Goal: Contribute content

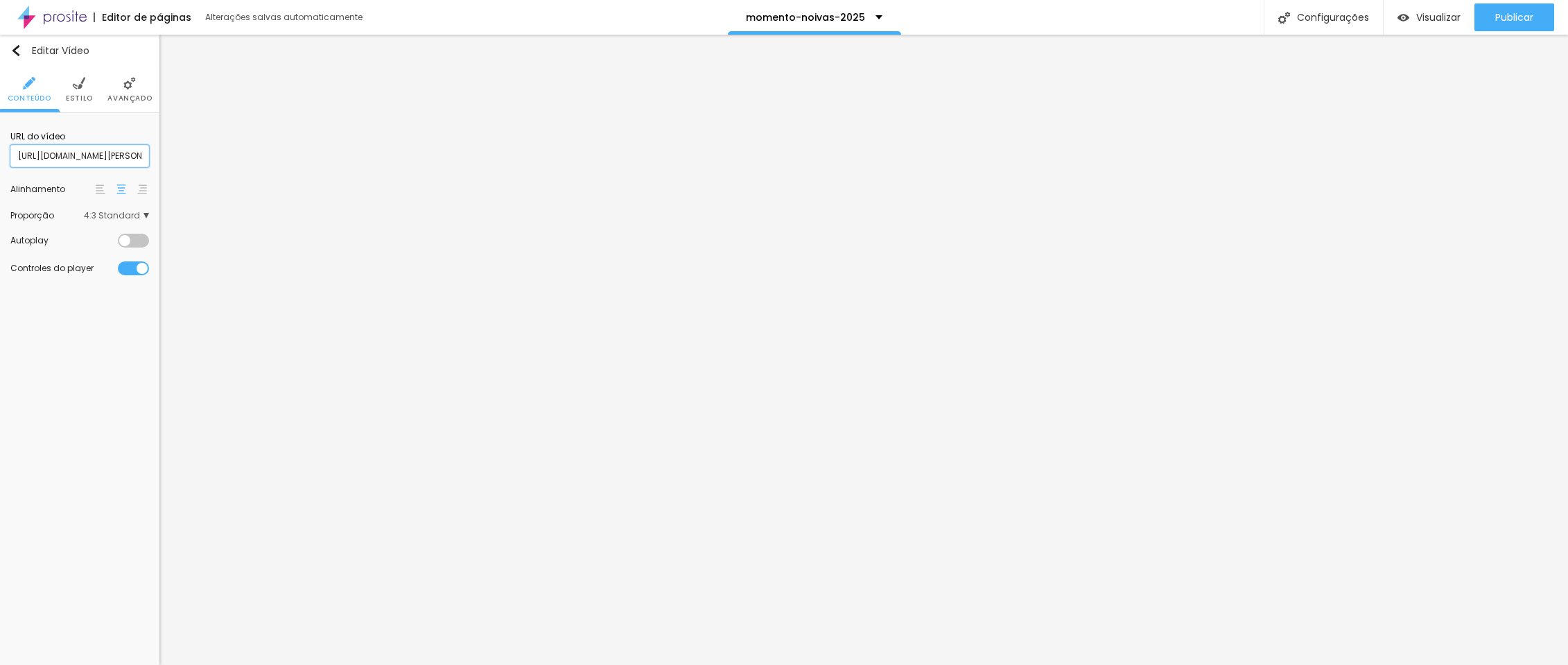
click at [81, 164] on input "[URL][DOMAIN_NAME][PERSON_NAME][PERSON_NAME]" at bounding box center [79, 156] width 138 height 22
drag, startPoint x: 0, startPoint y: 0, endPoint x: 81, endPoint y: 165, distance: 183.8
click at [81, 165] on input "[URL][DOMAIN_NAME][PERSON_NAME][PERSON_NAME]" at bounding box center [79, 156] width 138 height 22
paste input "[DOMAIN_NAME][URL]"
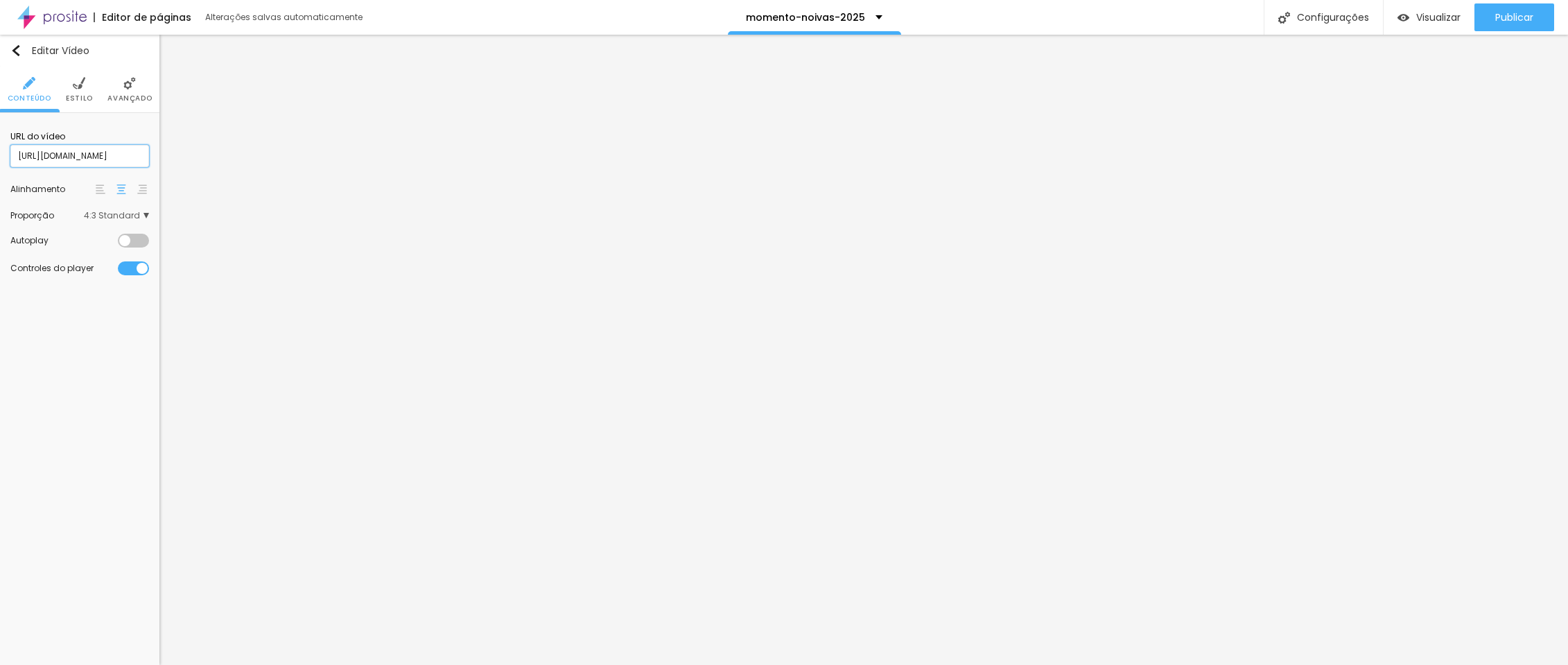
type input "[URL][DOMAIN_NAME]"
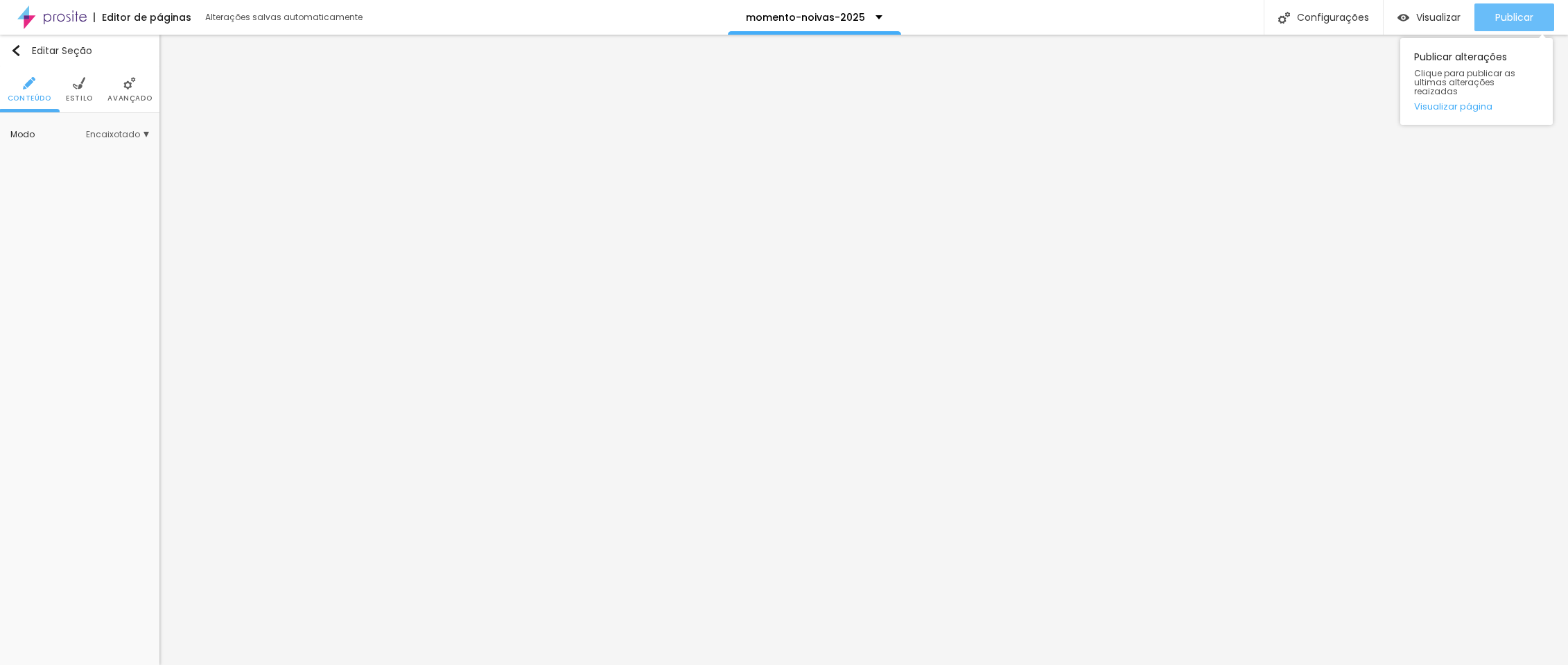
click at [1486, 19] on button "Publicar" at bounding box center [1514, 17] width 79 height 27
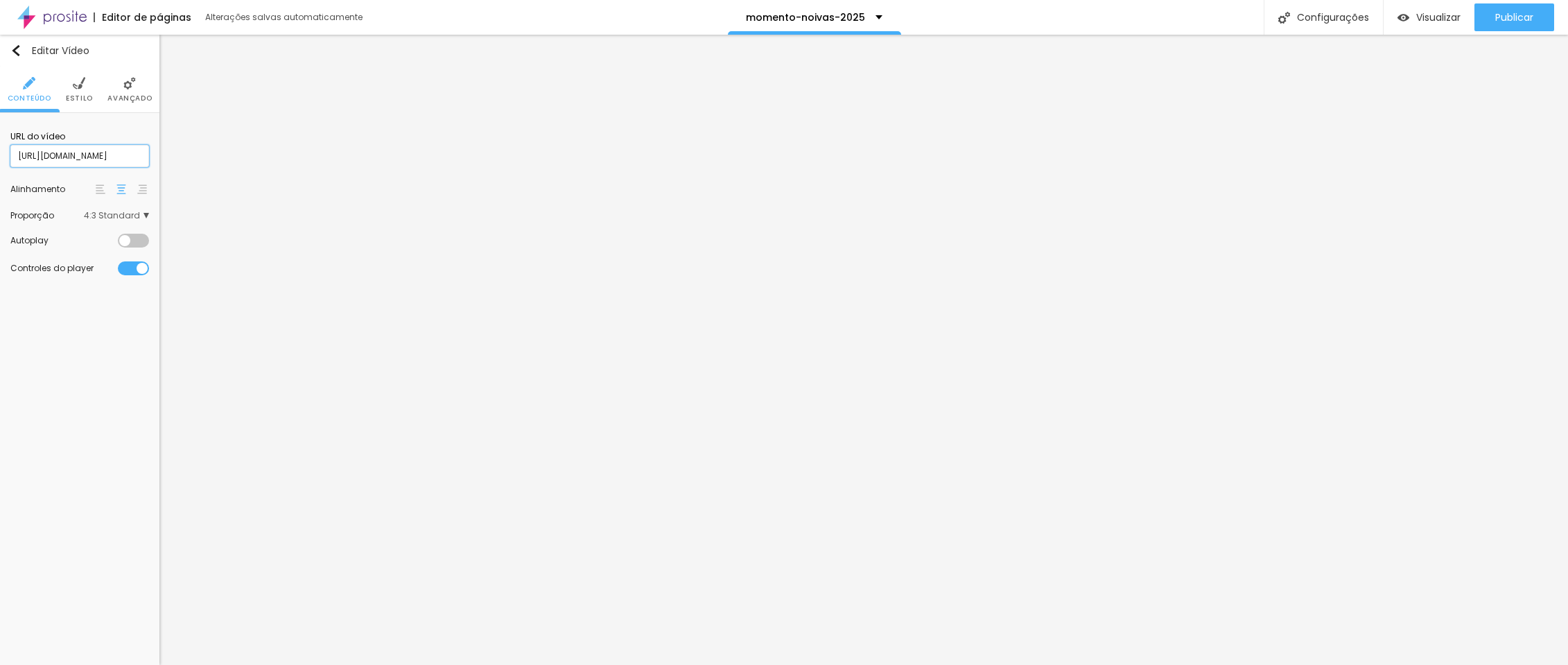
click at [105, 147] on input "[URL][DOMAIN_NAME]" at bounding box center [79, 156] width 138 height 22
click at [126, 165] on input "[URL][DOMAIN_NAME]" at bounding box center [79, 156] width 138 height 22
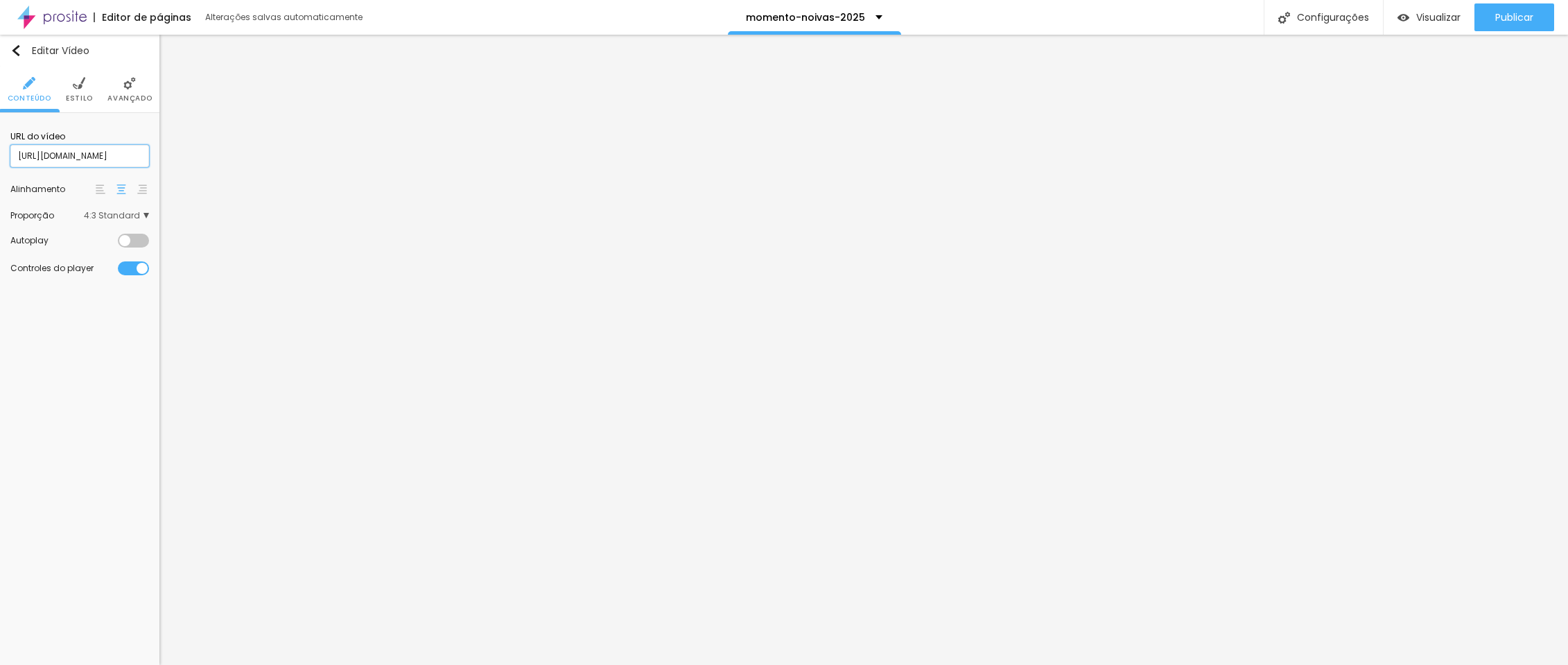
click at [126, 165] on input "[URL][DOMAIN_NAME]" at bounding box center [79, 156] width 138 height 22
paste input "1109763185"
click at [89, 159] on input "[URL][DOMAIN_NAME]" at bounding box center [79, 156] width 138 height 22
type input "[URL][DOMAIN_NAME]"
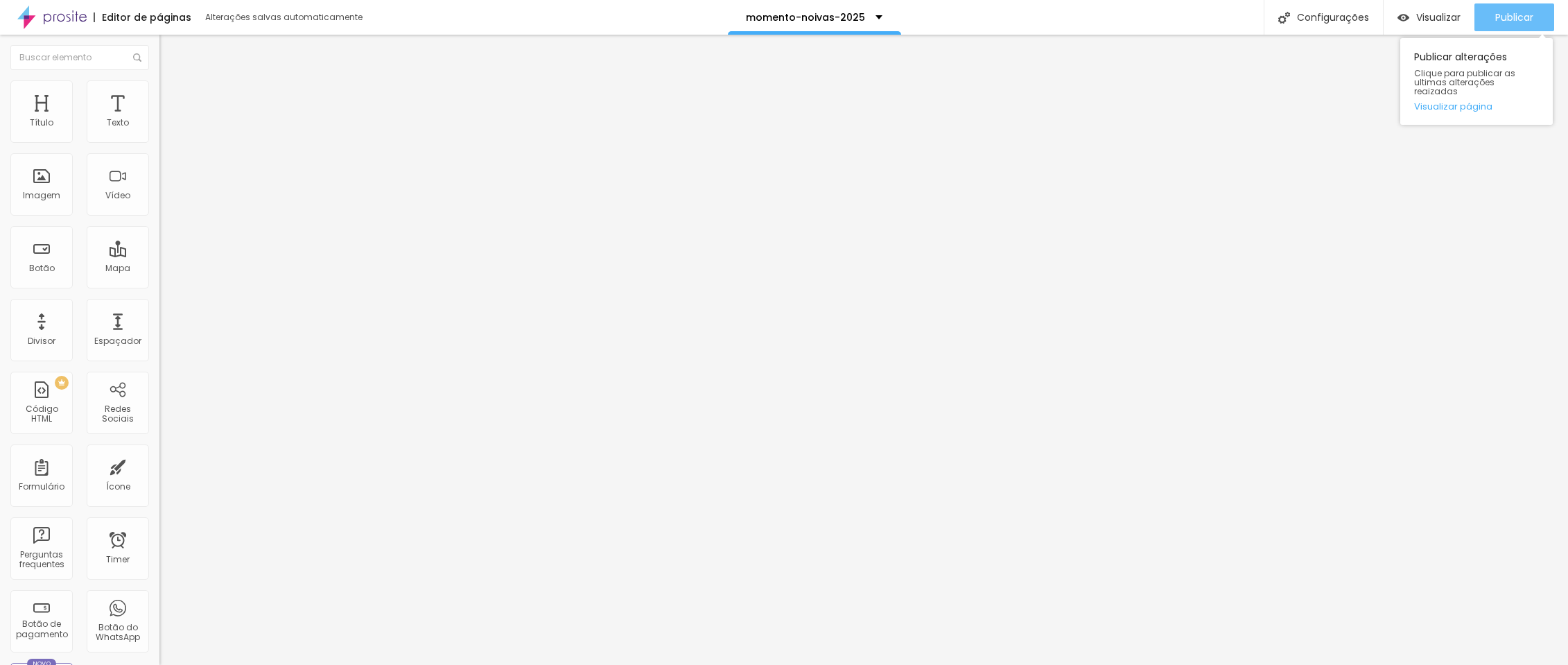
click at [1502, 24] on div "Publicar" at bounding box center [1514, 17] width 38 height 27
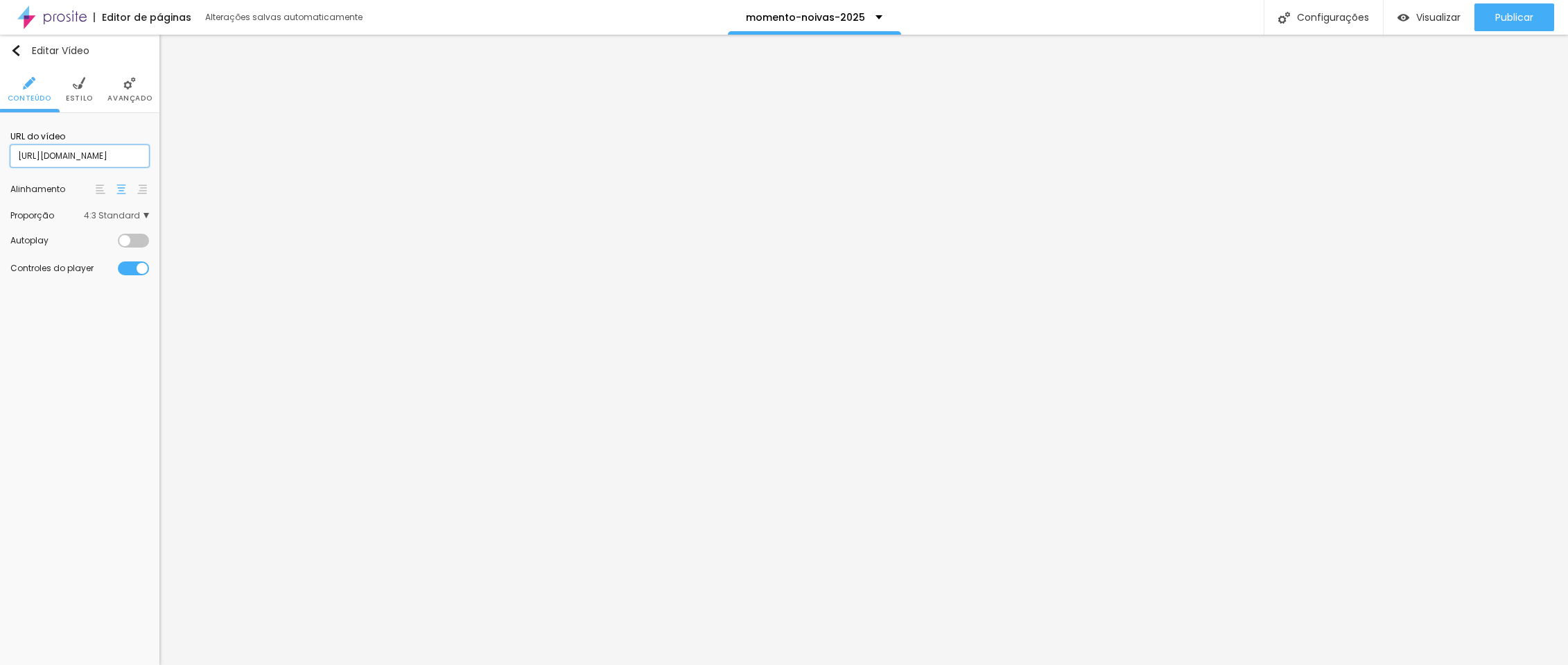
click at [127, 156] on input "[URL][DOMAIN_NAME]" at bounding box center [79, 156] width 138 height 22
paste input "04735804"
click at [89, 155] on input "[URL][DOMAIN_NAME]" at bounding box center [79, 156] width 138 height 22
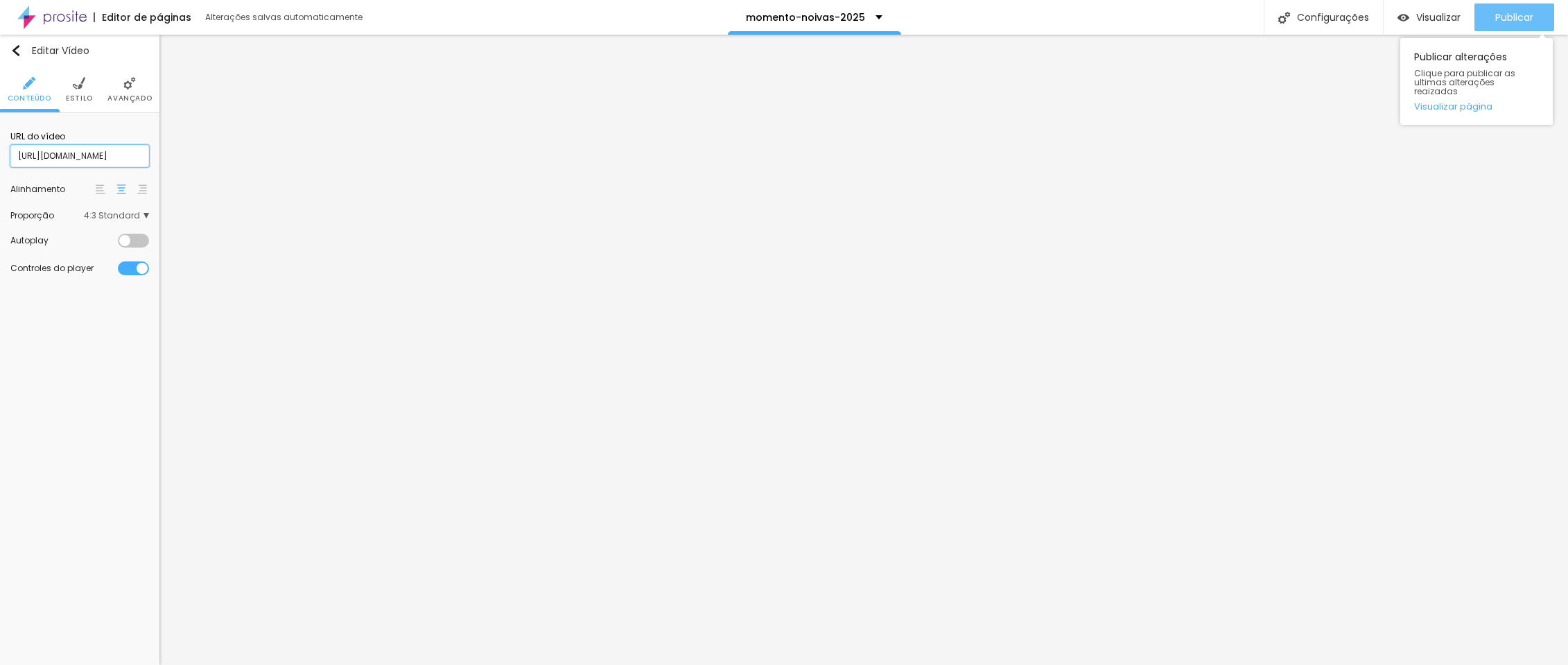
type input "[URL][DOMAIN_NAME]"
click at [1528, 26] on div "Publicar" at bounding box center [1514, 17] width 38 height 27
click at [55, 147] on input "[URL][DOMAIN_NAME]" at bounding box center [79, 156] width 138 height 22
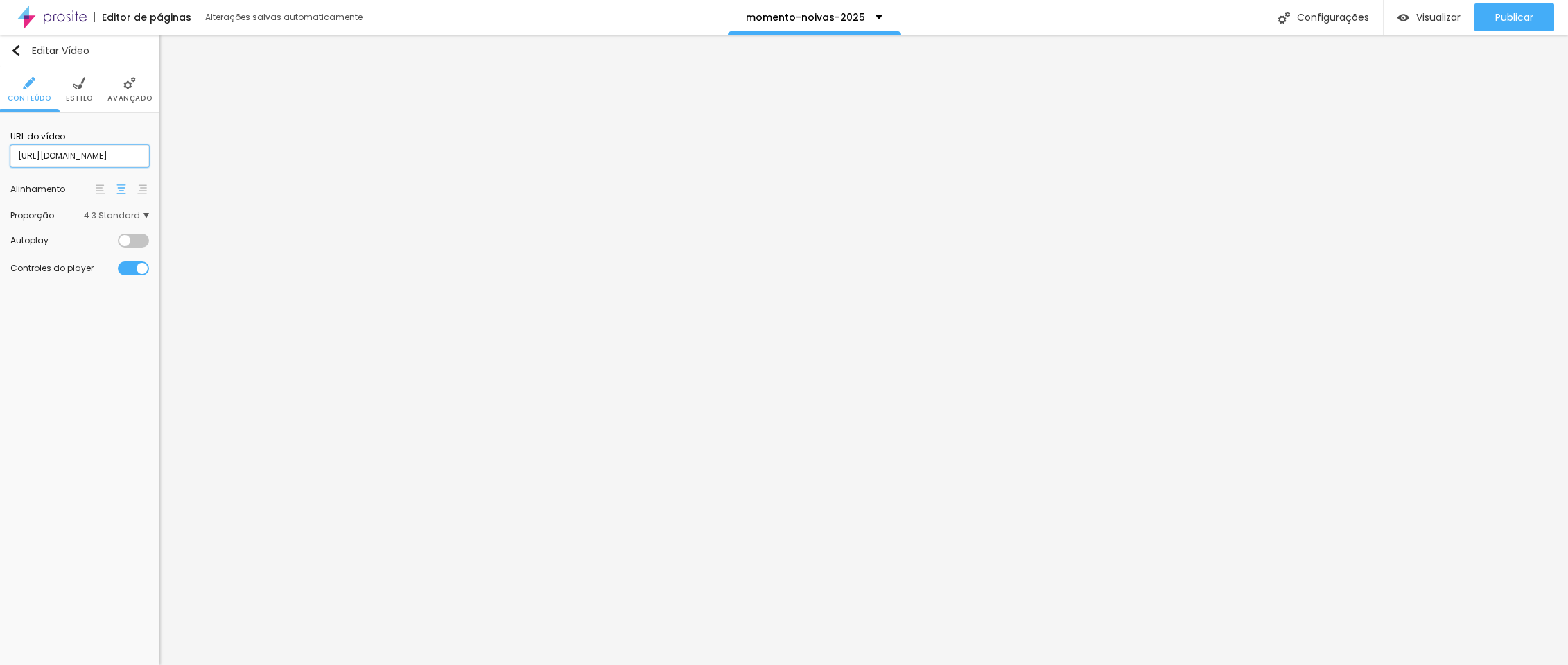
paste input "849172070"
type input "[URL][DOMAIN_NAME]"
click at [127, 164] on input "[URL][DOMAIN_NAME]" at bounding box center [79, 156] width 138 height 22
click at [134, 158] on input "[URL][DOMAIN_NAME]" at bounding box center [79, 156] width 138 height 22
type input "[URL][DOMAIN_NAME]"
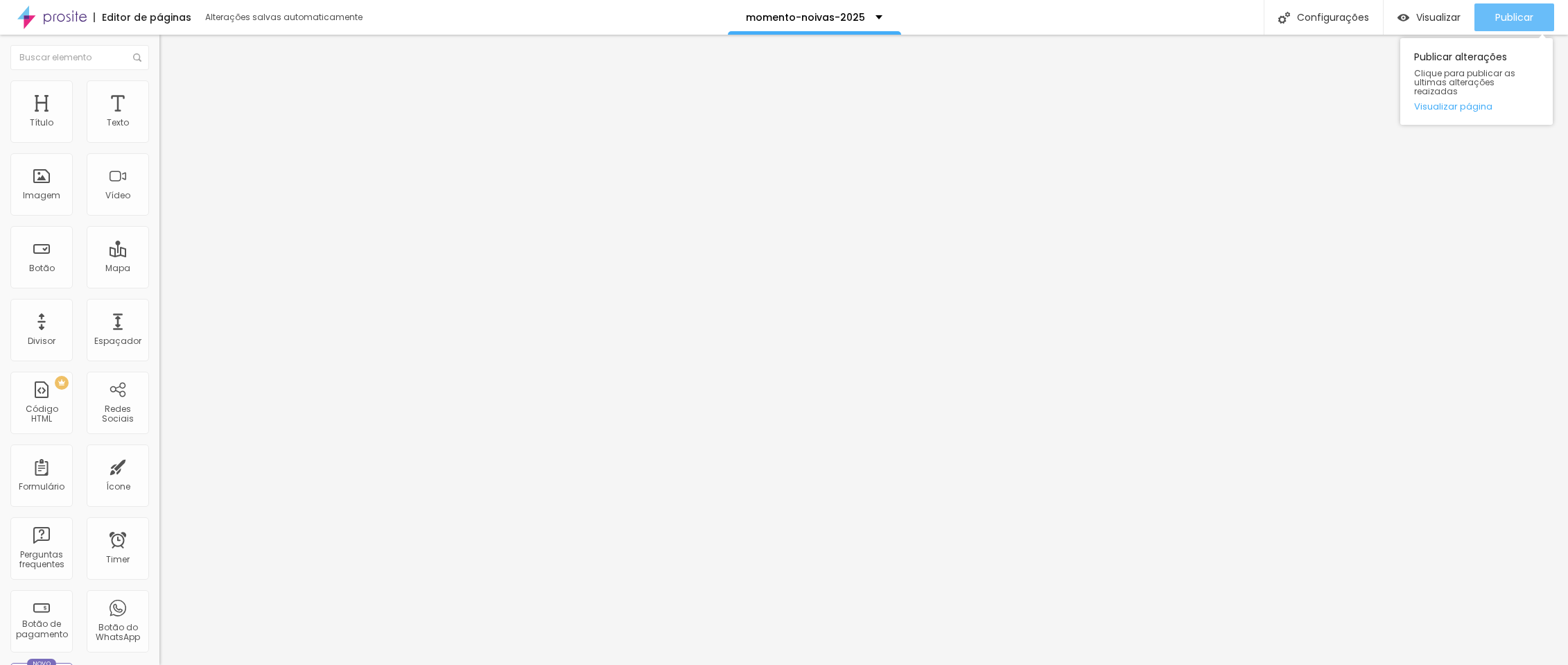
click at [1511, 19] on span "Publicar" at bounding box center [1514, 17] width 38 height 11
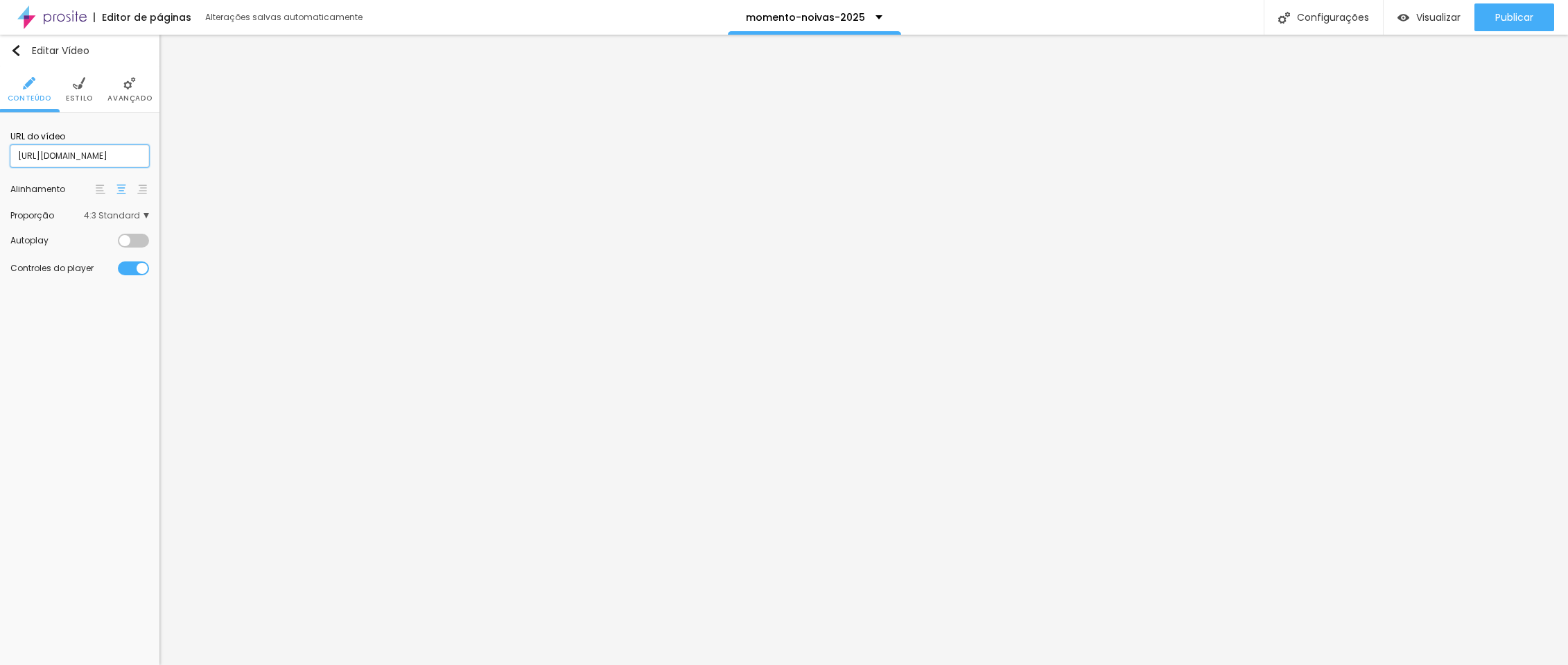
click at [51, 152] on input "[URL][DOMAIN_NAME]" at bounding box center [79, 156] width 138 height 22
paste input "885329283?fl=pl&fe=sh"
type input "[URL][DOMAIN_NAME]"
click at [1512, 15] on span "Publicar" at bounding box center [1514, 17] width 38 height 11
click at [82, 159] on input "[URL][DOMAIN_NAME]" at bounding box center [79, 156] width 138 height 22
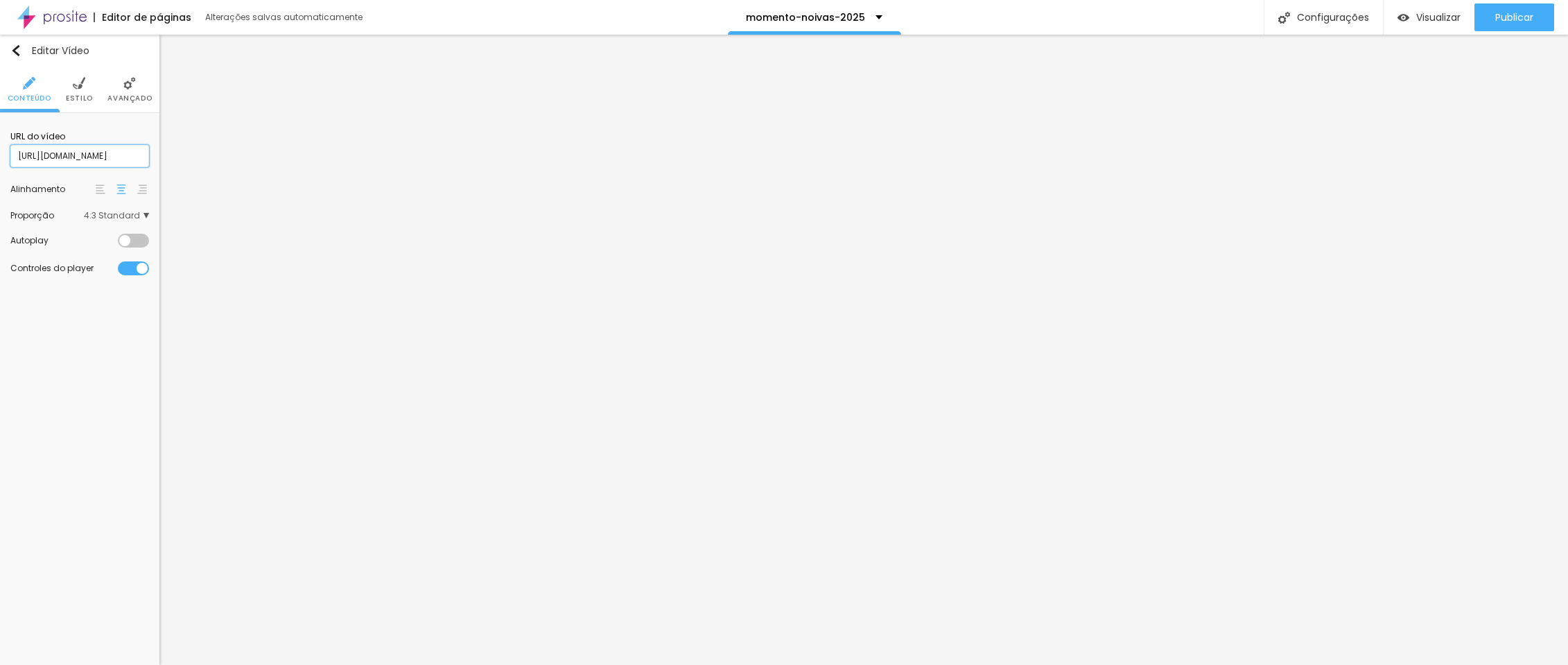
click at [82, 160] on input "[URL][DOMAIN_NAME]" at bounding box center [79, 156] width 138 height 22
paste input "70623743"
click at [89, 159] on input "[URL][DOMAIN_NAME]" at bounding box center [79, 156] width 138 height 22
type input "[URL][DOMAIN_NAME]"
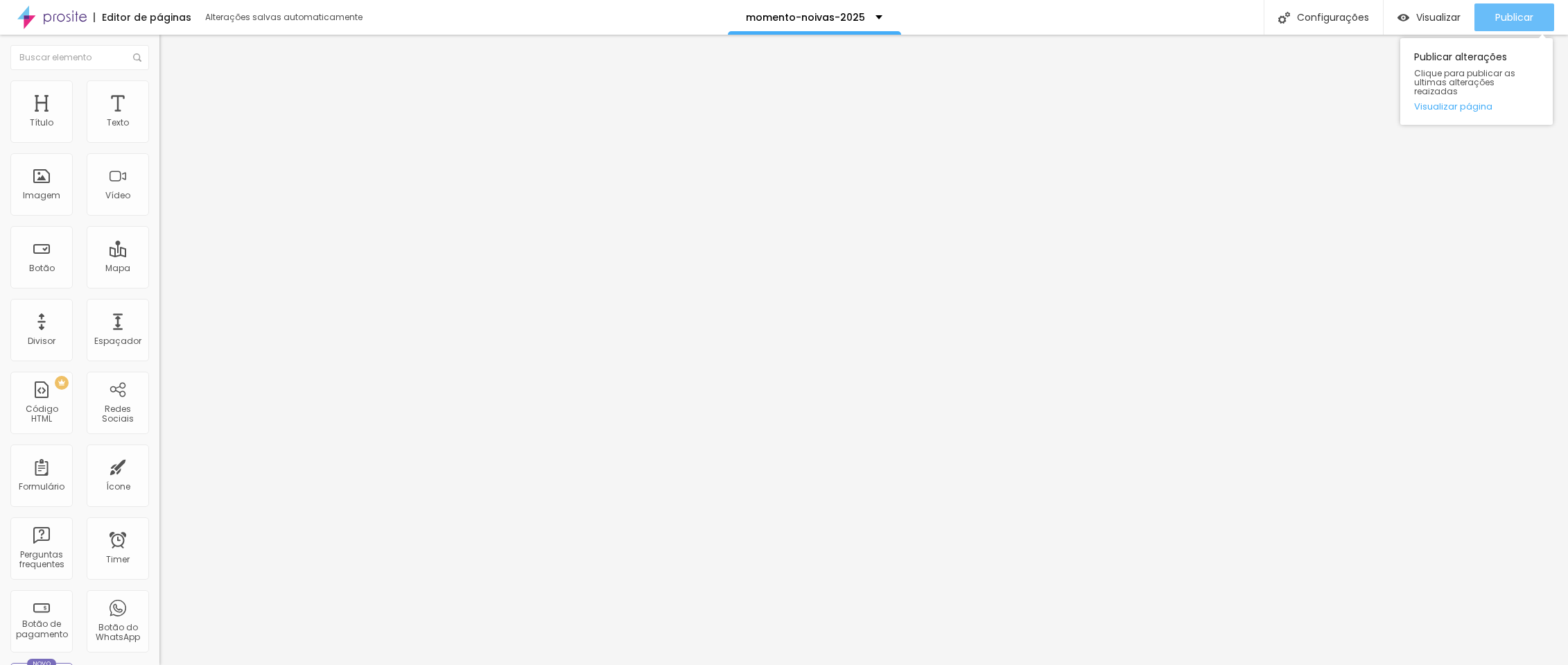
click at [1501, 15] on span "Publicar" at bounding box center [1514, 17] width 38 height 11
click at [1499, 17] on span "Publicar" at bounding box center [1514, 17] width 38 height 11
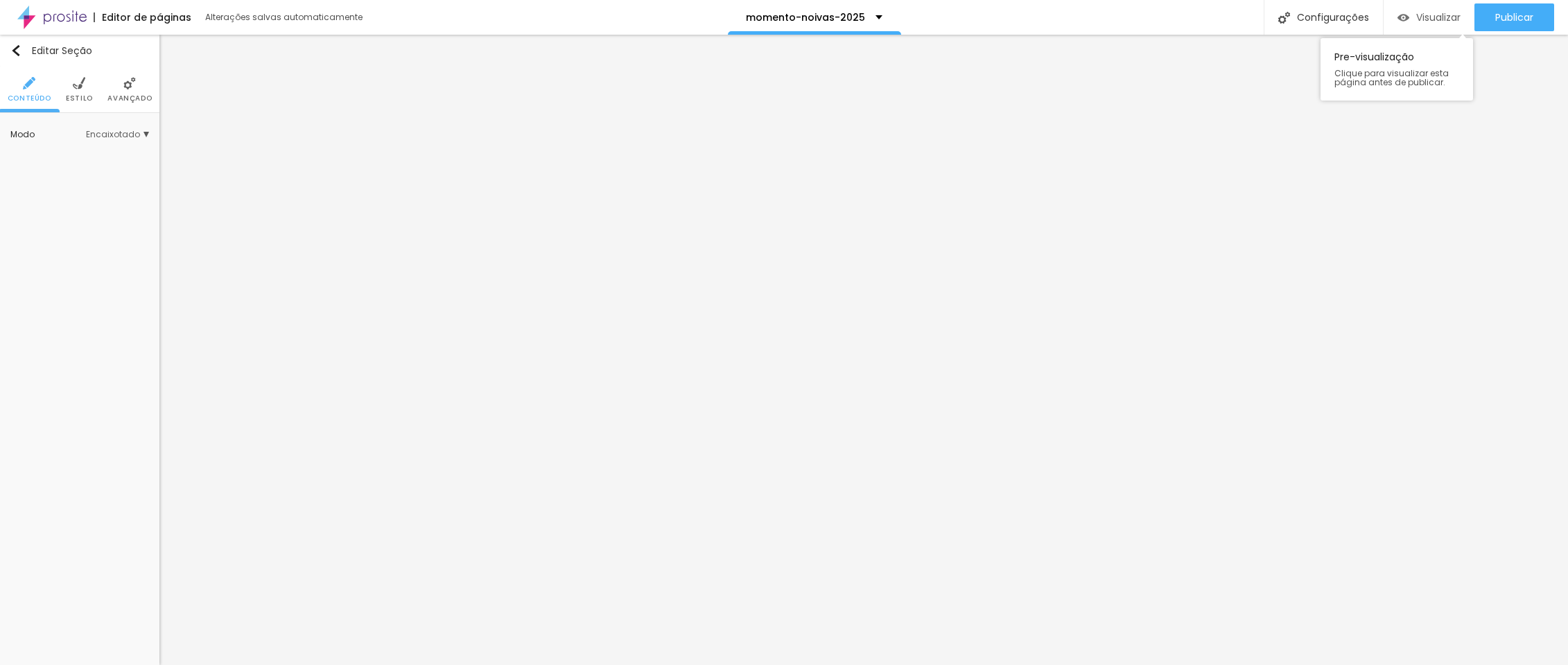
click at [1431, 15] on span "Visualizar" at bounding box center [1439, 17] width 45 height 11
click at [1509, 14] on span "Publicar" at bounding box center [1514, 17] width 38 height 11
click at [1437, 18] on span "Visualizar" at bounding box center [1439, 17] width 45 height 11
click at [91, 87] on li "Estilo" at bounding box center [79, 89] width 27 height 46
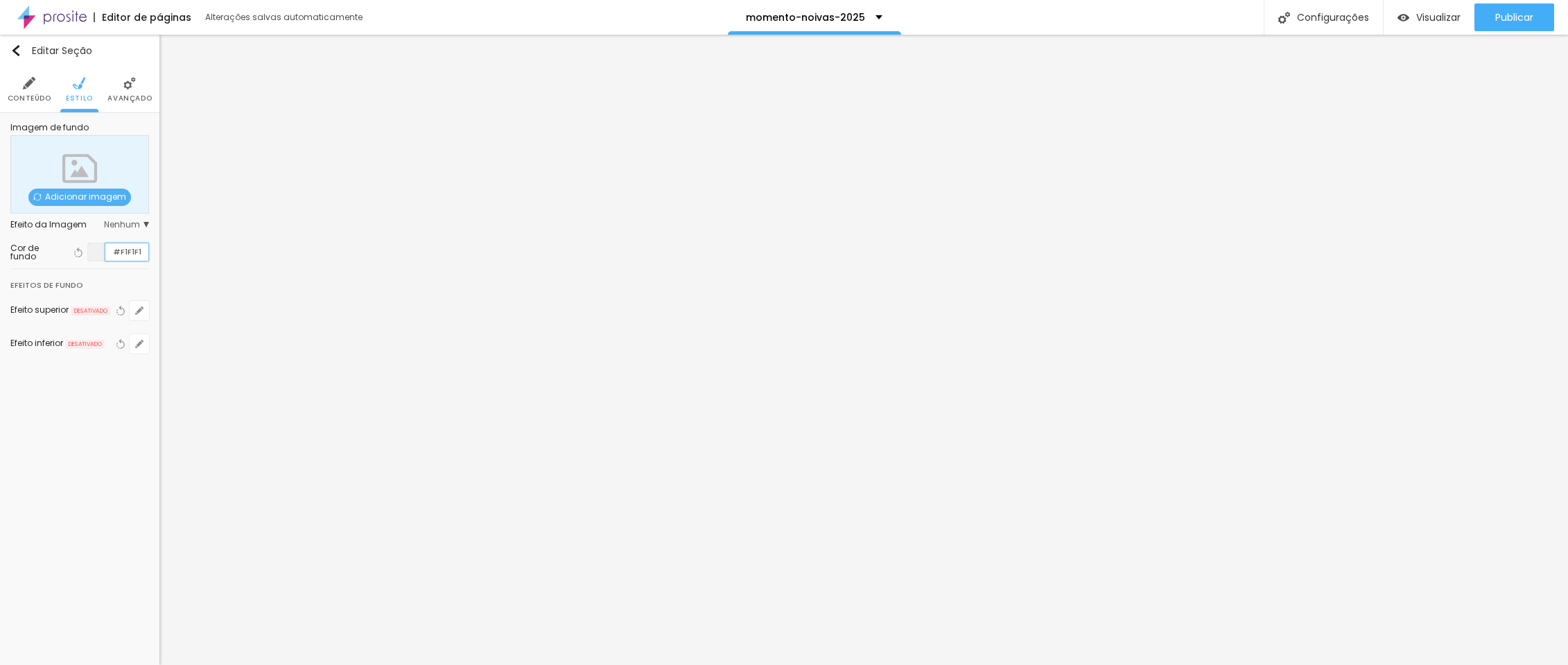
click at [132, 249] on input "#F1F1F1" at bounding box center [127, 252] width 43 height 17
type input "#EEE8E0"
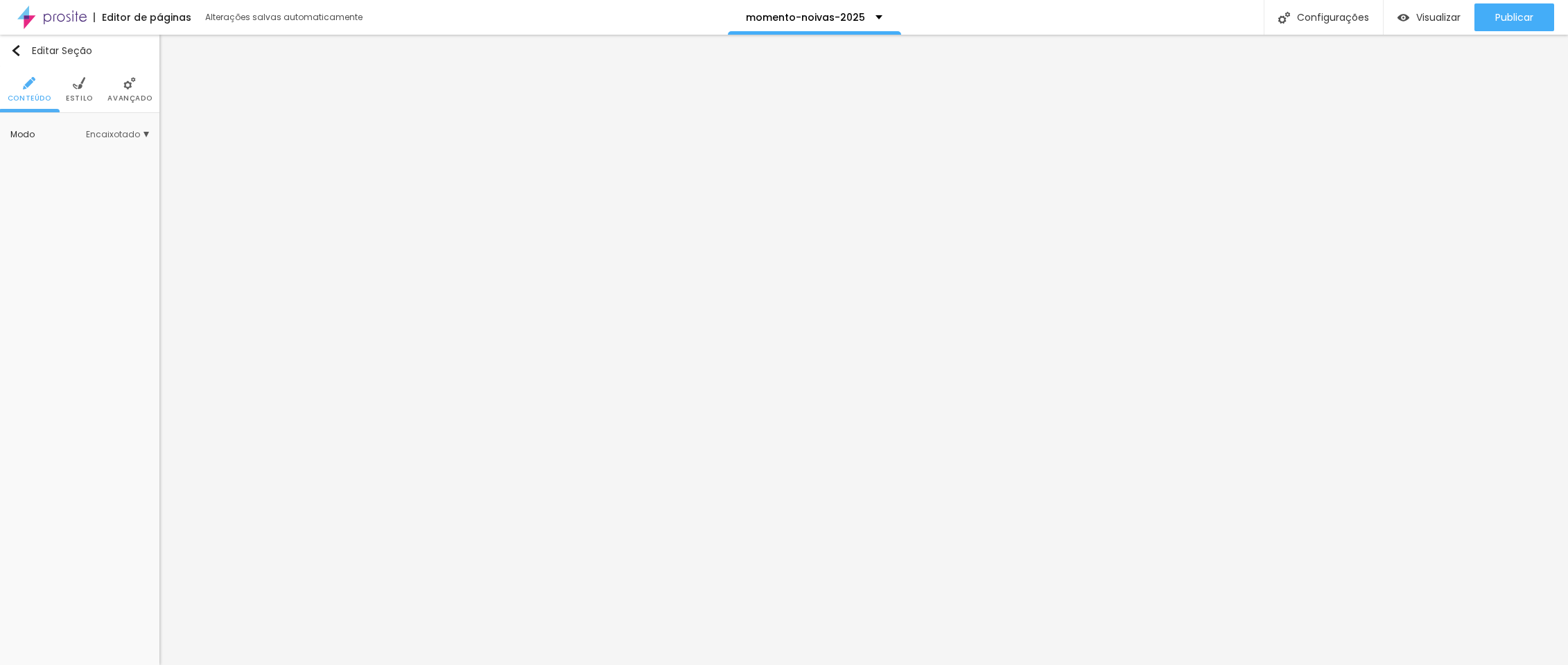
click at [86, 92] on li "Estilo" at bounding box center [79, 89] width 27 height 46
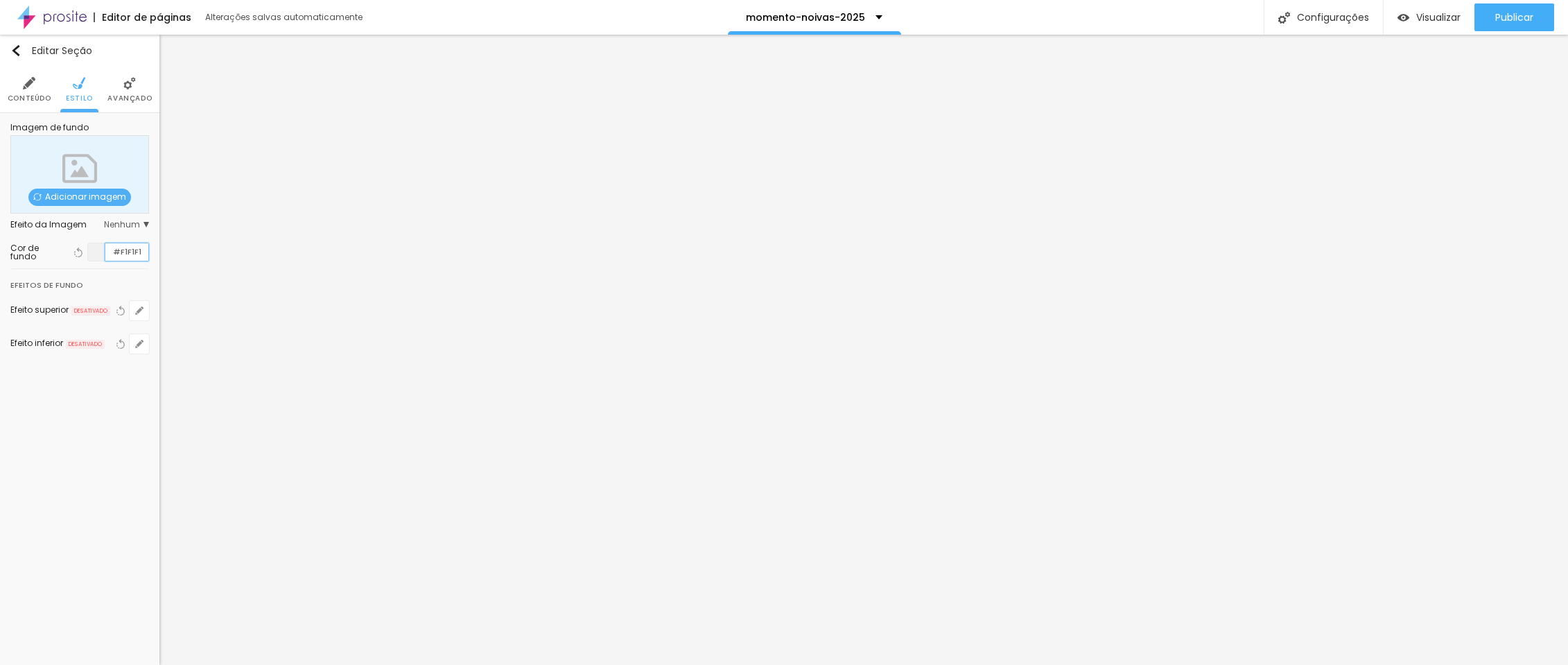
click at [137, 248] on input "#F1F1F1" at bounding box center [127, 252] width 43 height 17
type input "#EEE8E0"
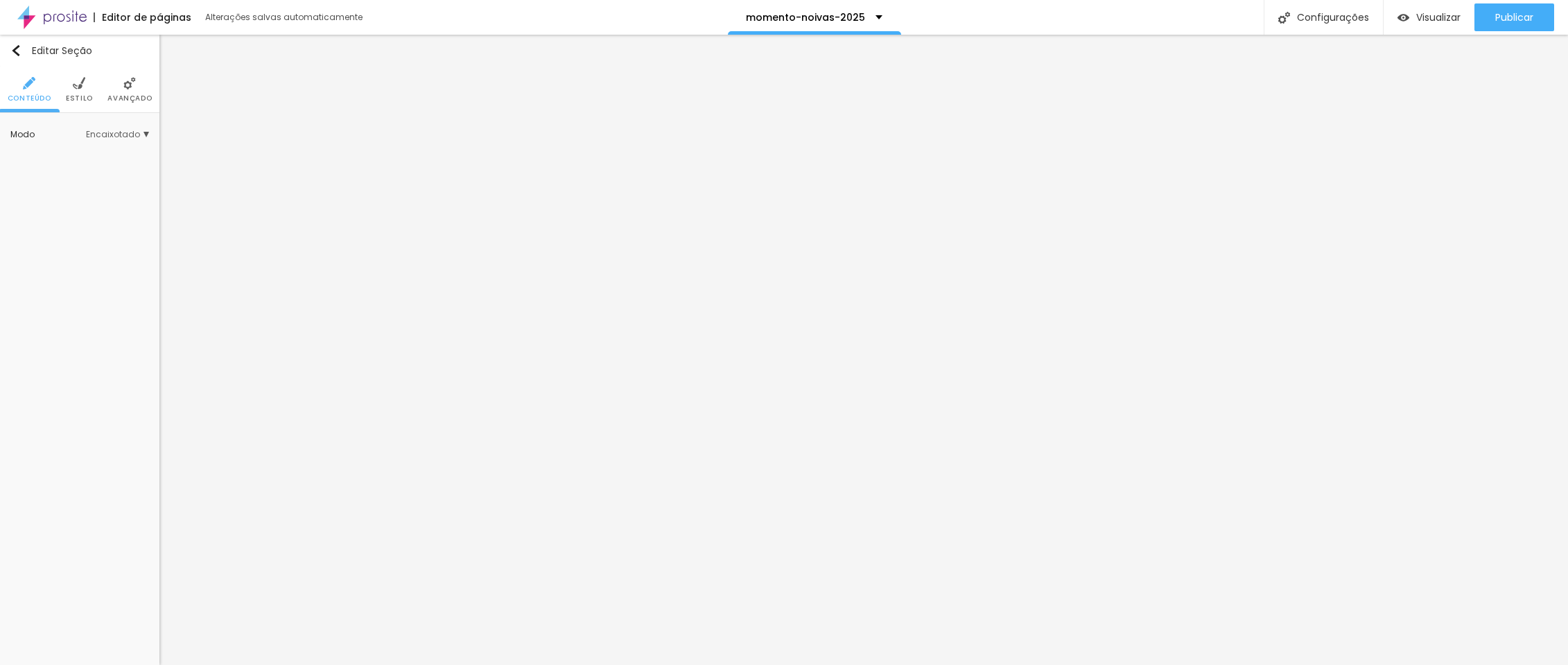
click at [90, 95] on span "Estilo" at bounding box center [79, 99] width 27 height 7
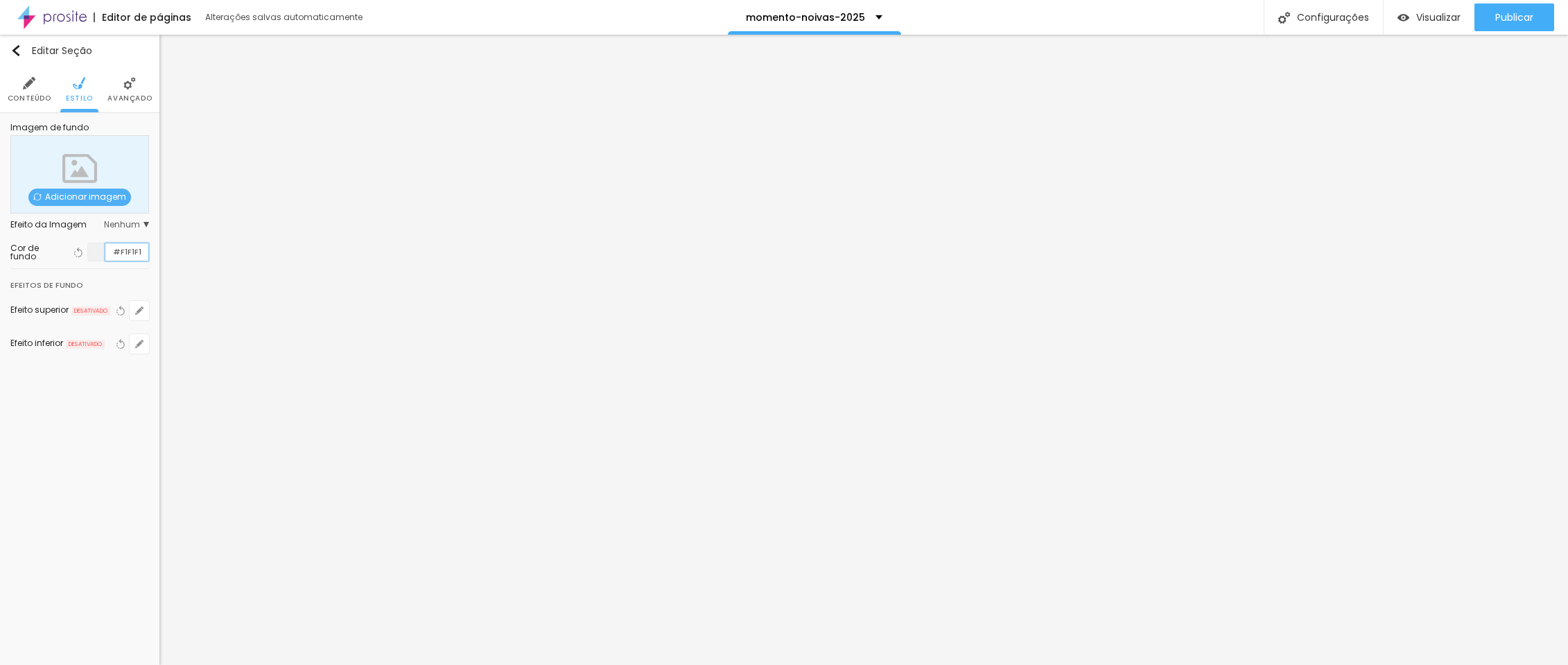
click at [134, 245] on input "#F1F1F1" at bounding box center [127, 252] width 43 height 17
click at [129, 249] on input "#F1F1F1" at bounding box center [127, 252] width 43 height 17
type input "#EEE8E0"
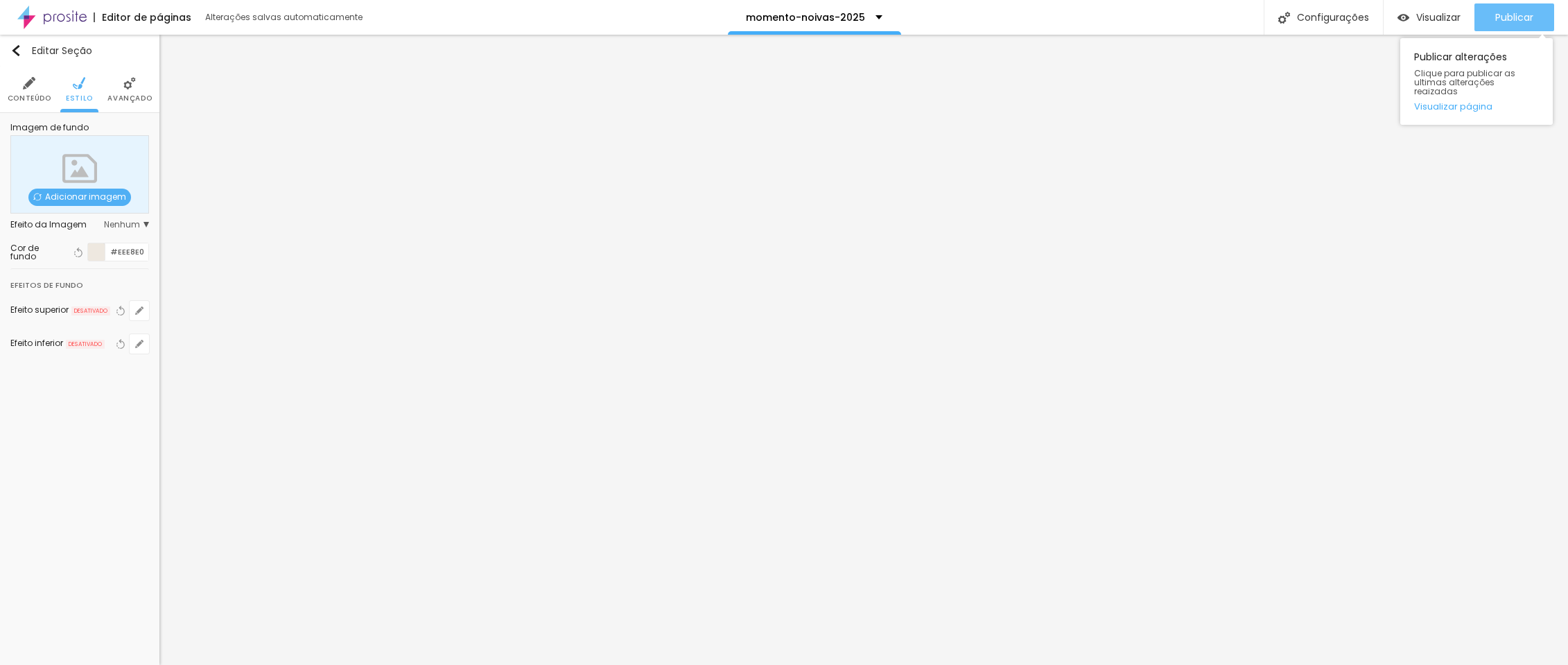
click at [1501, 14] on span "Publicar" at bounding box center [1514, 17] width 38 height 11
click at [1436, 17] on span "Visualizar" at bounding box center [1439, 17] width 45 height 11
